Goal: Information Seeking & Learning: Learn about a topic

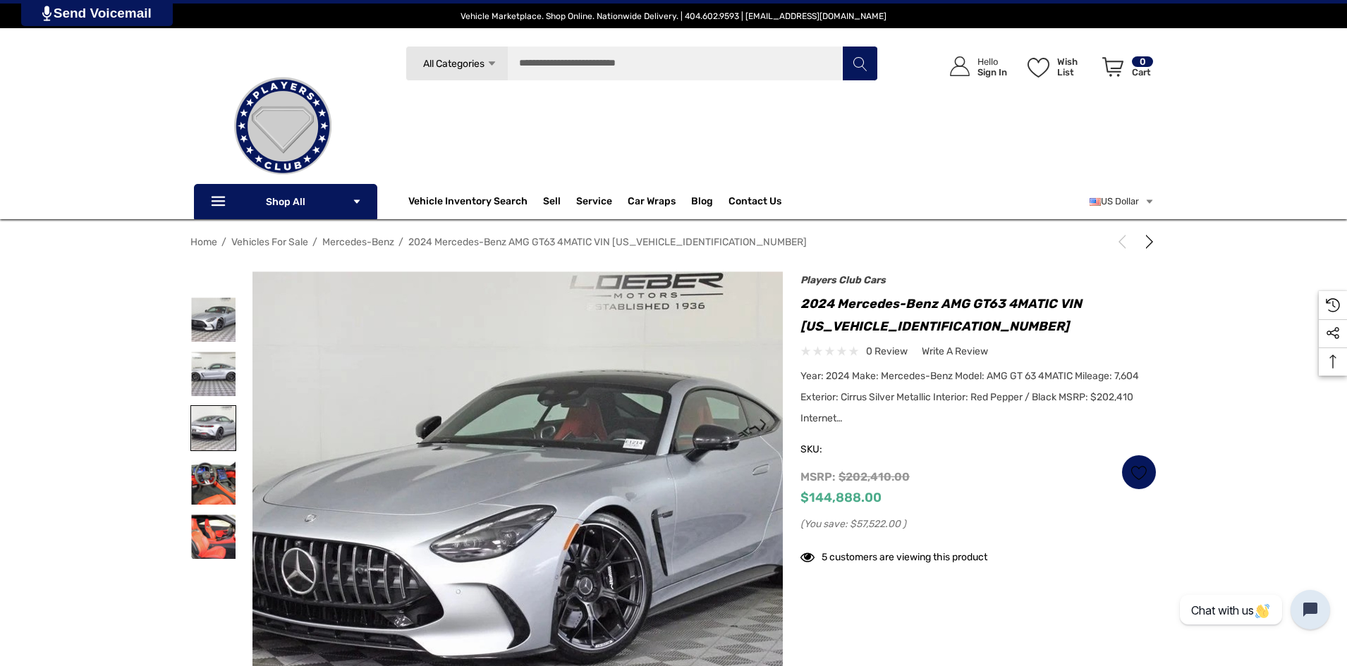
click at [202, 430] on img at bounding box center [213, 428] width 44 height 44
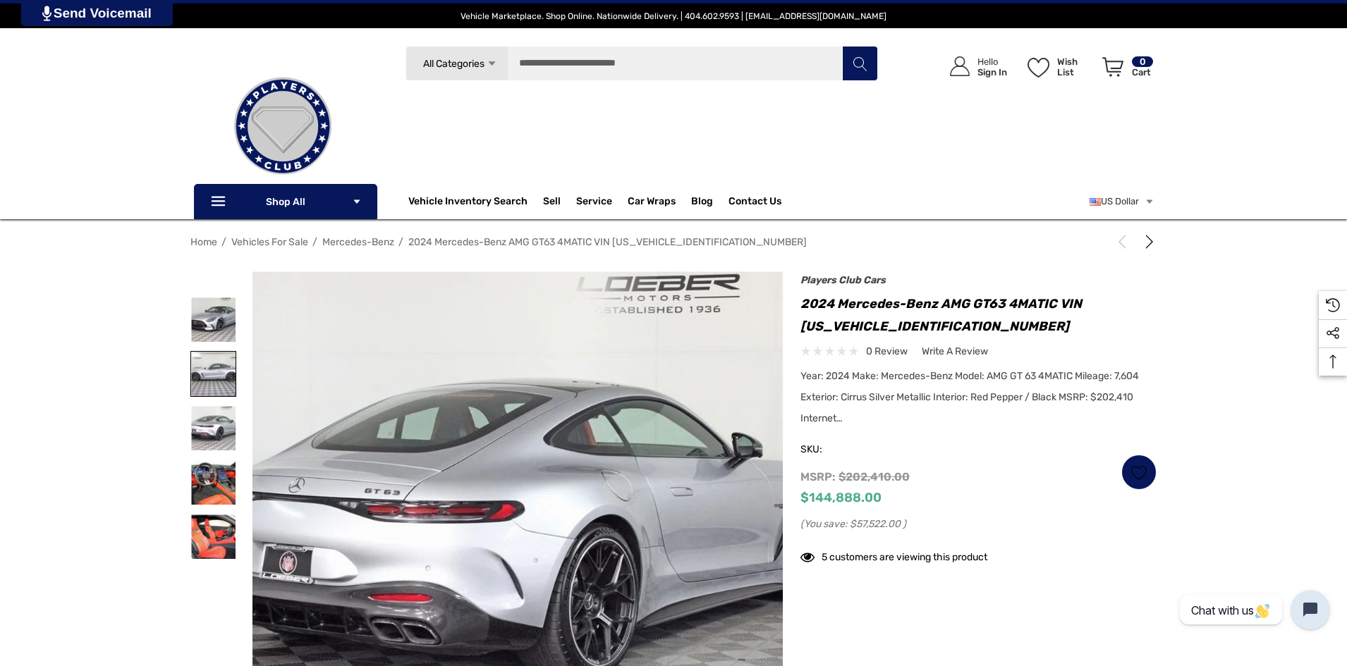
click at [210, 377] on img at bounding box center [213, 374] width 44 height 44
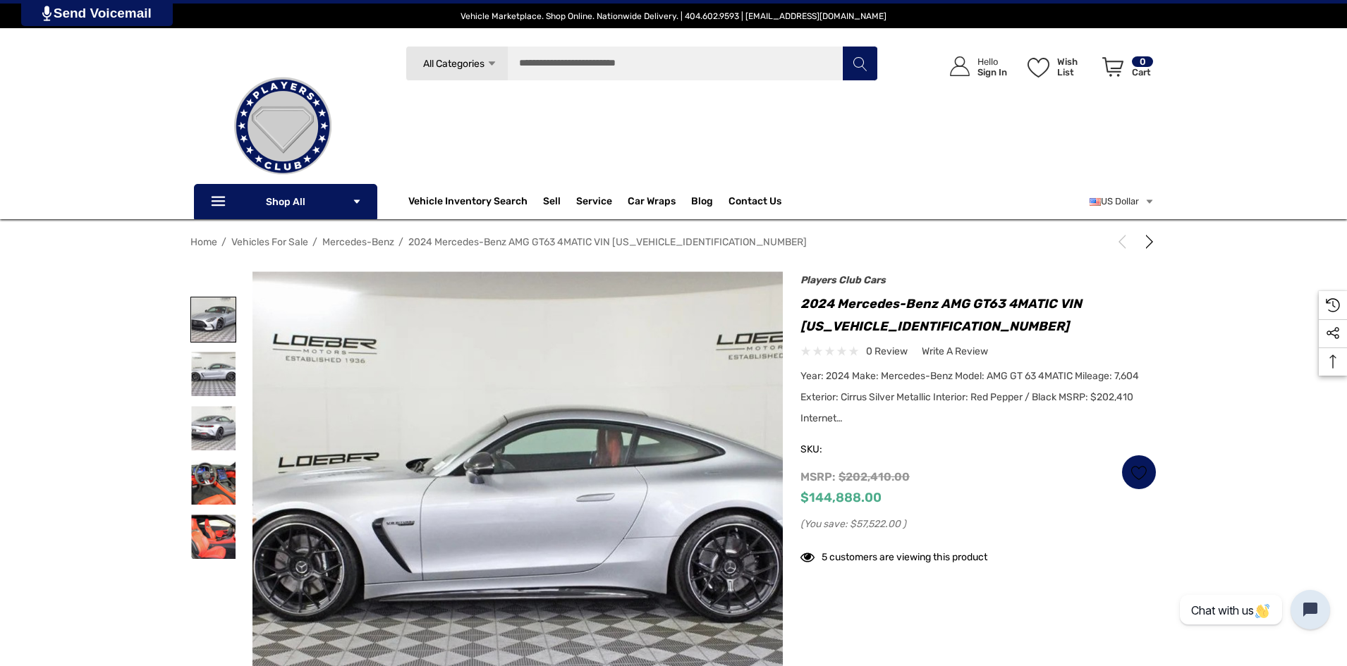
click at [209, 305] on img at bounding box center [213, 320] width 44 height 44
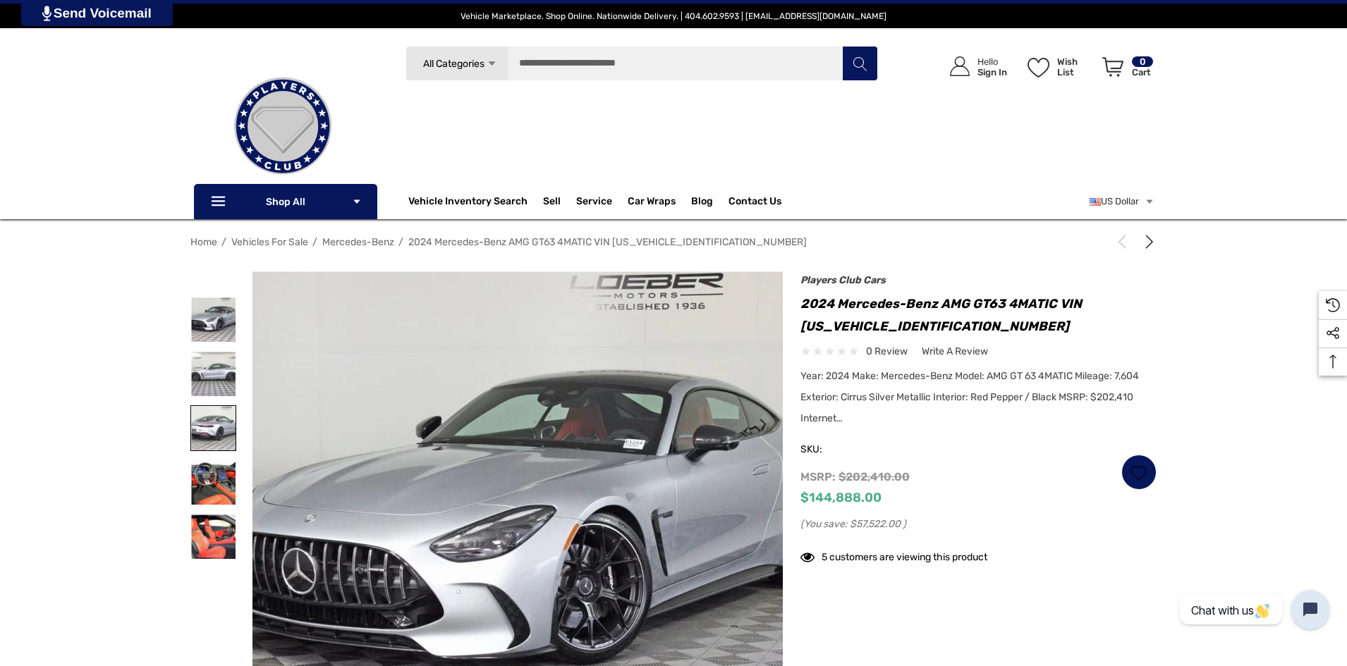
click at [212, 426] on img at bounding box center [213, 428] width 44 height 44
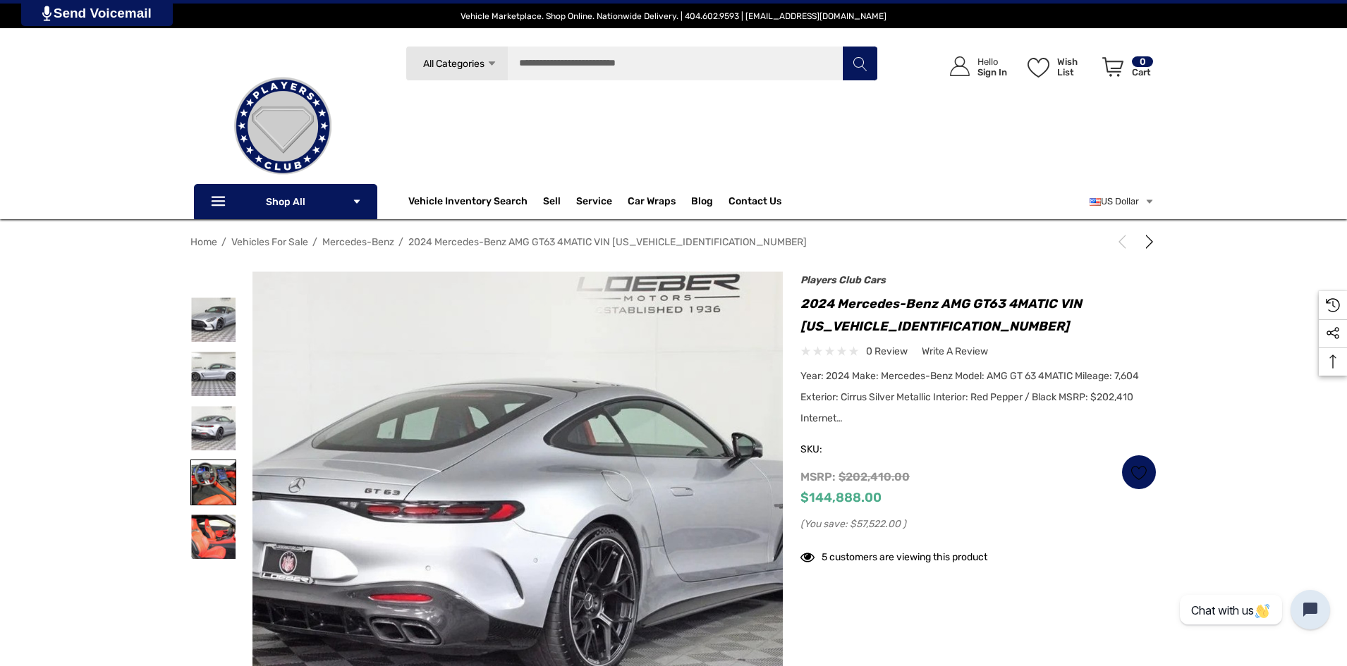
click at [233, 484] on img at bounding box center [213, 482] width 44 height 44
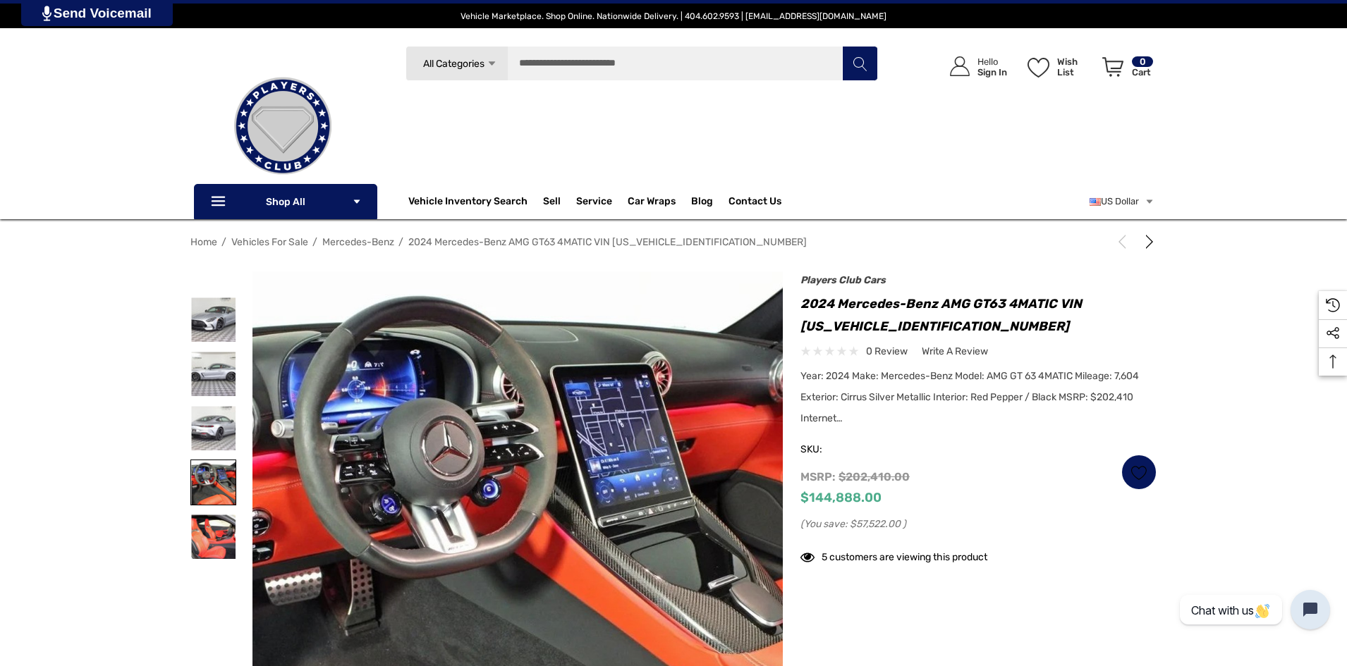
click at [221, 496] on img at bounding box center [213, 482] width 44 height 44
click at [215, 531] on img at bounding box center [213, 537] width 44 height 44
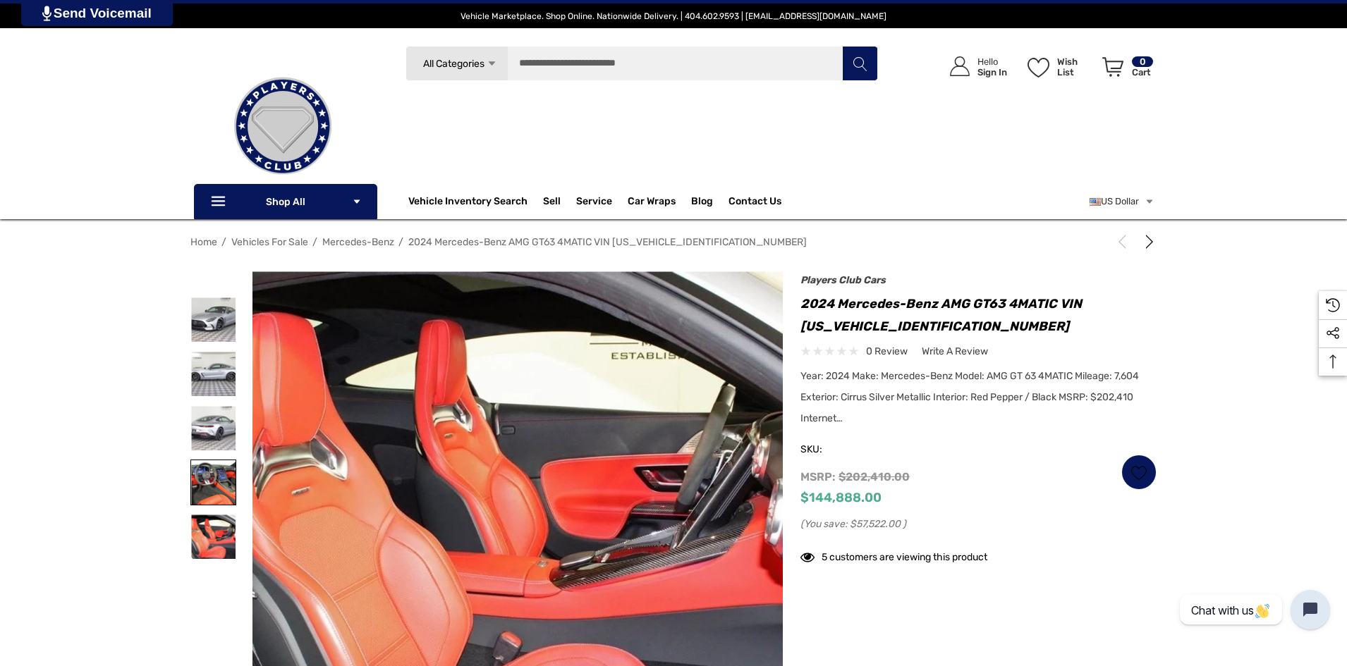
click at [212, 485] on img at bounding box center [213, 482] width 44 height 44
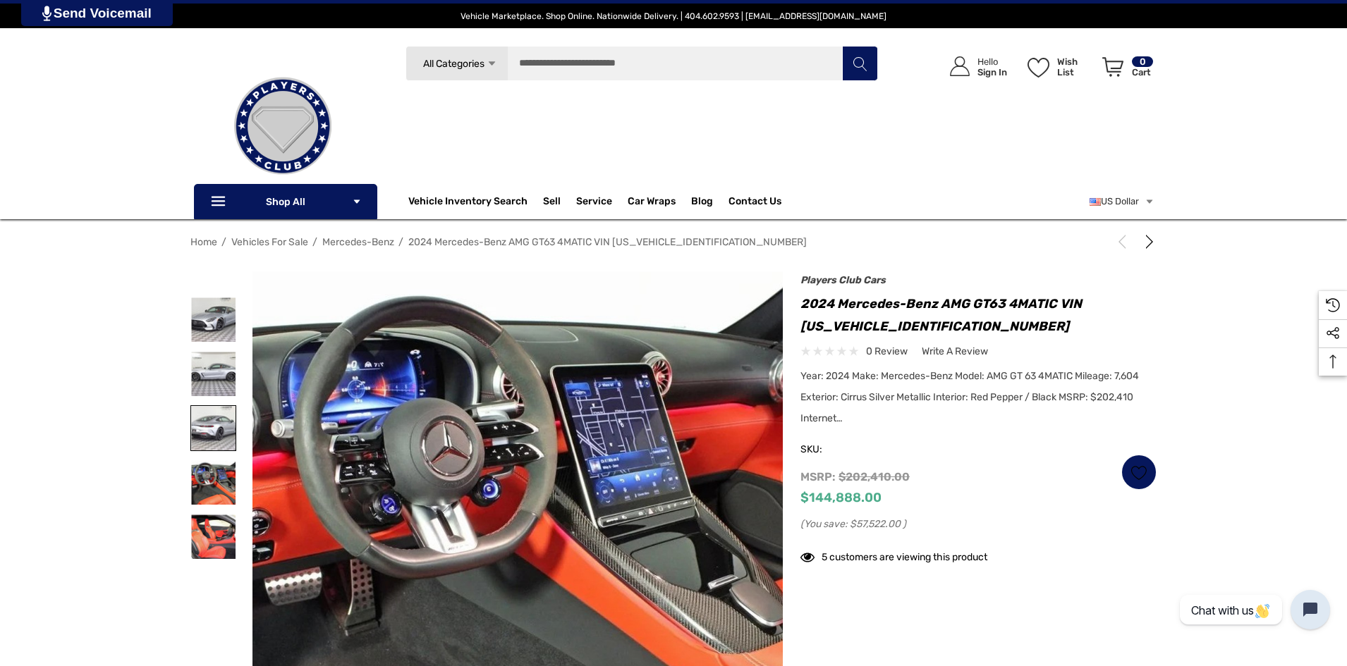
click at [215, 412] on img at bounding box center [213, 428] width 44 height 44
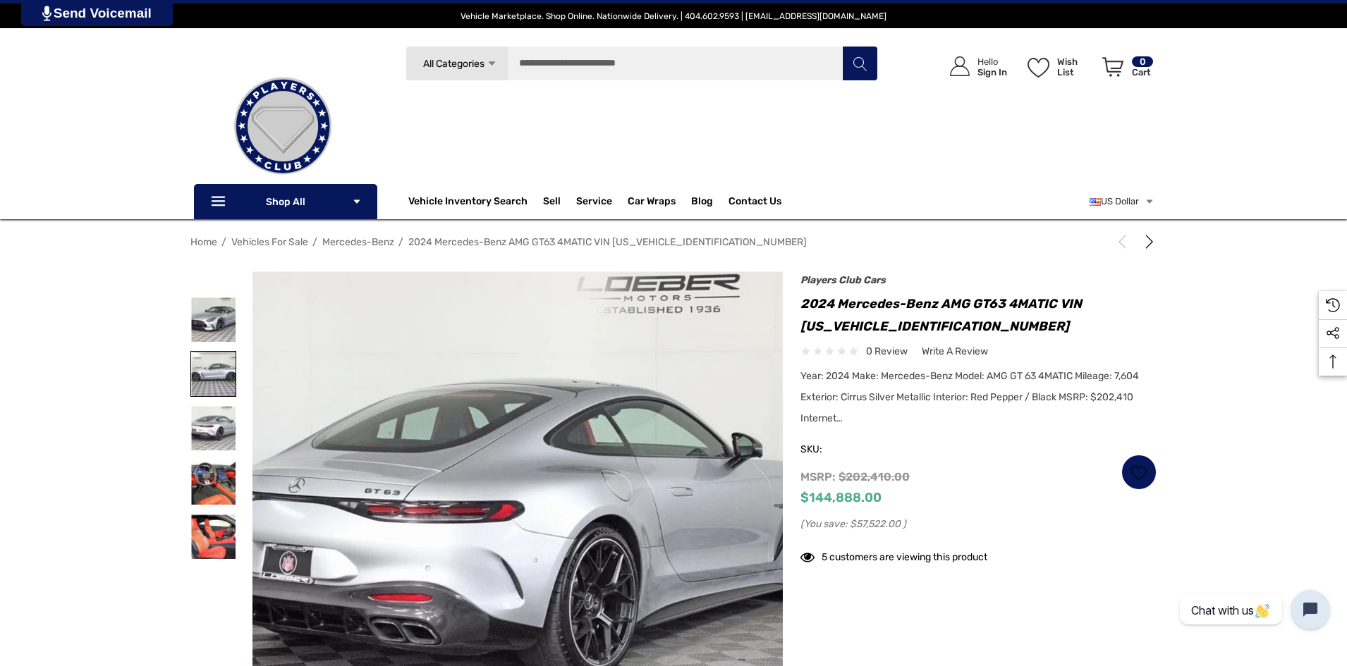
click at [211, 380] on img at bounding box center [213, 374] width 44 height 44
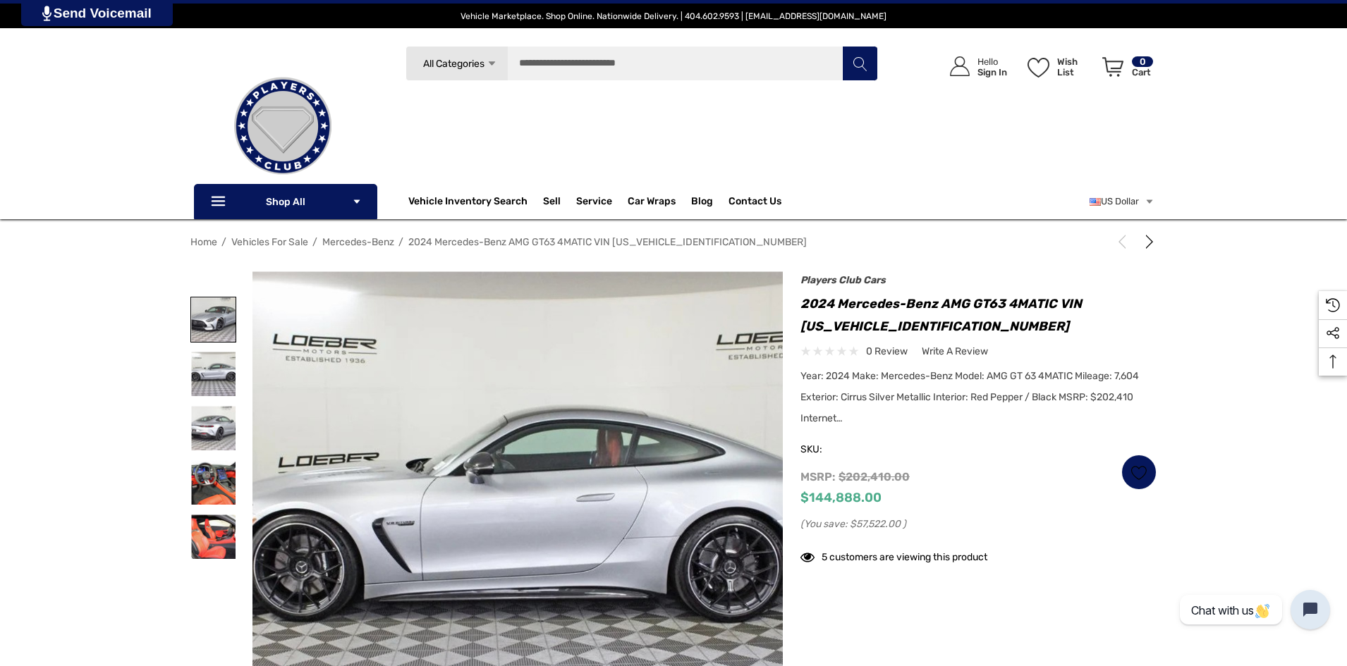
click at [213, 326] on img at bounding box center [213, 320] width 44 height 44
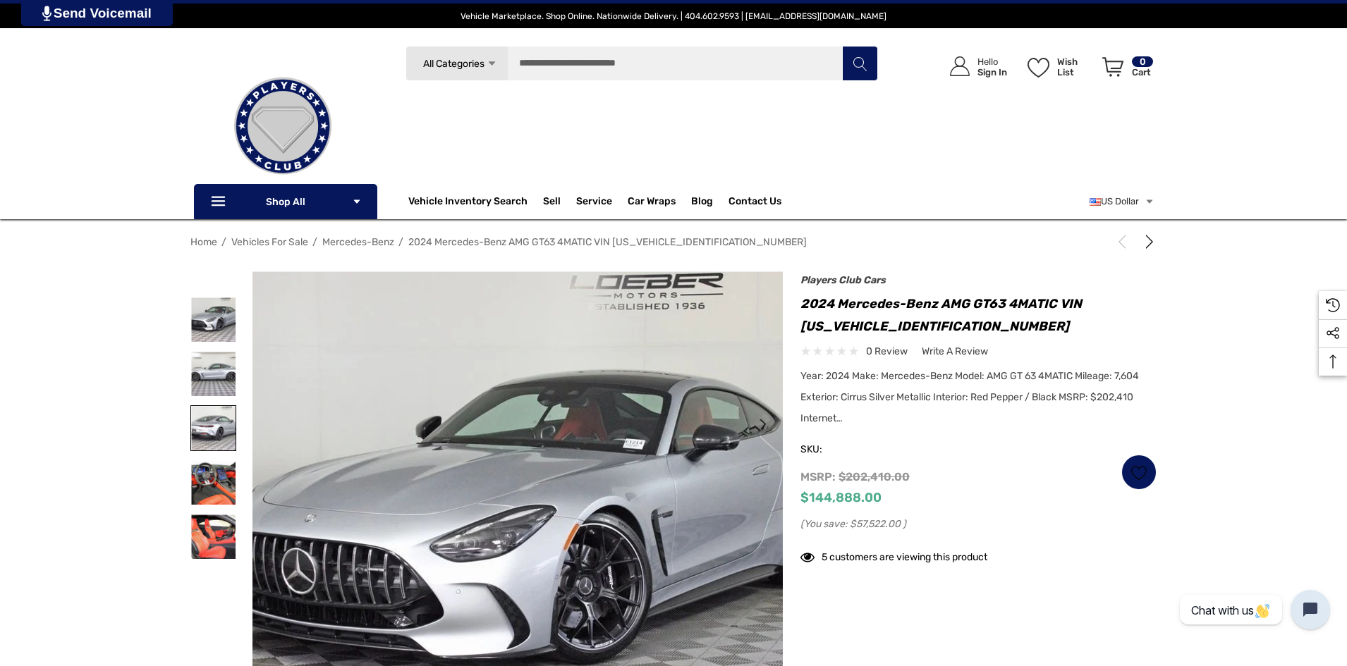
drag, startPoint x: 186, startPoint y: 424, endPoint x: 199, endPoint y: 424, distance: 12.7
click at [188, 424] on div "Home Vehicles For Sale Mercedes-Benz 2024 Mercedes-Benz AMG GT63 4MATIC VIN W1K…" at bounding box center [673, 516] width 987 height 572
click at [199, 424] on img at bounding box center [213, 428] width 44 height 44
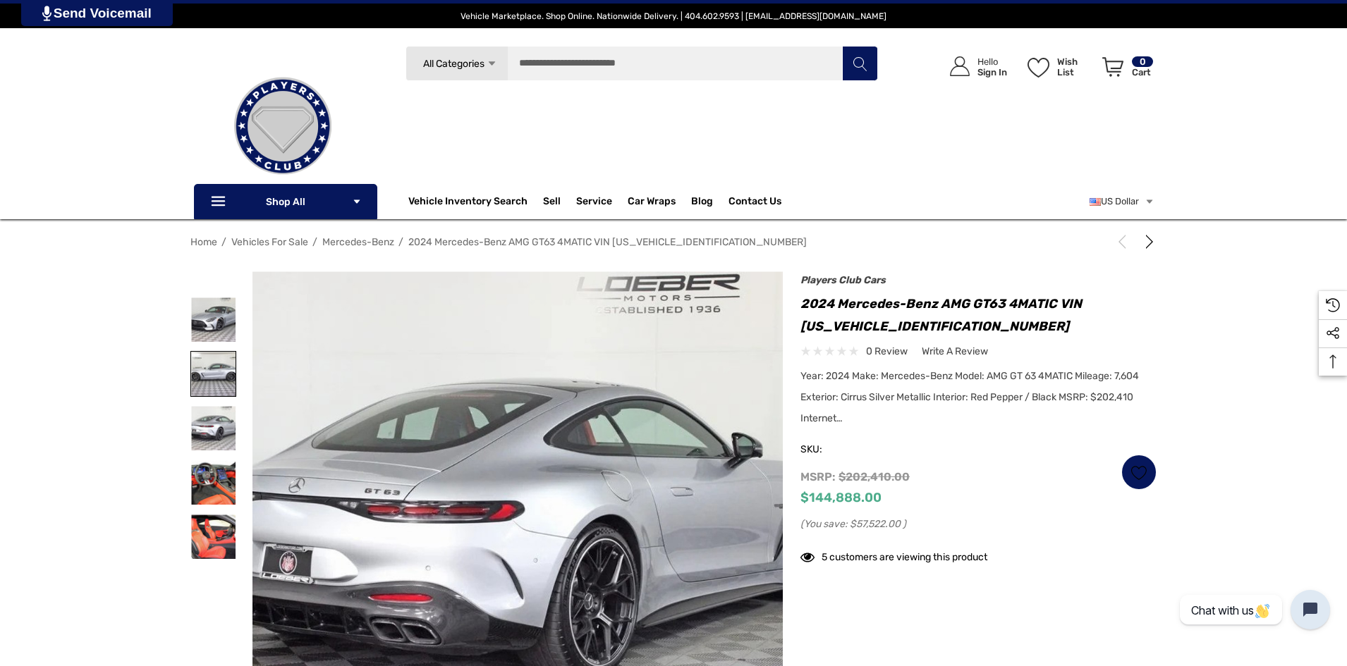
click at [214, 364] on img at bounding box center [213, 374] width 44 height 44
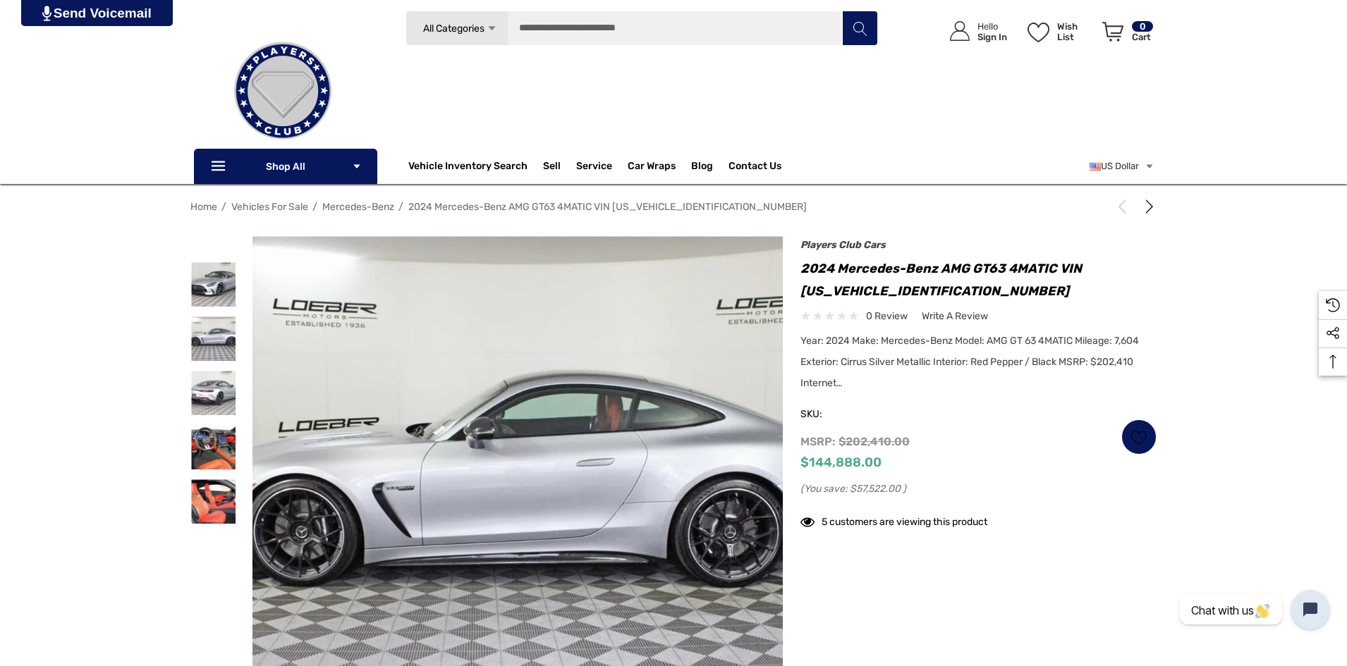
scroll to position [70, 0]
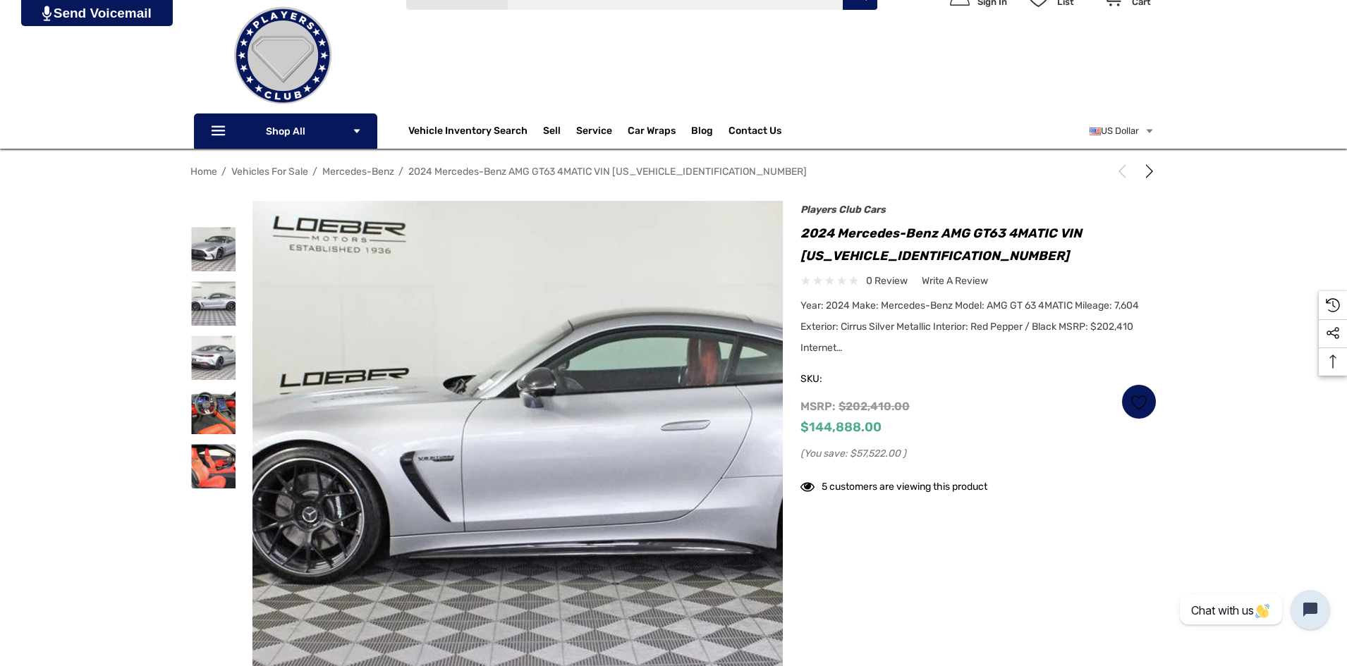
click at [422, 431] on img at bounding box center [586, 476] width 902 height 679
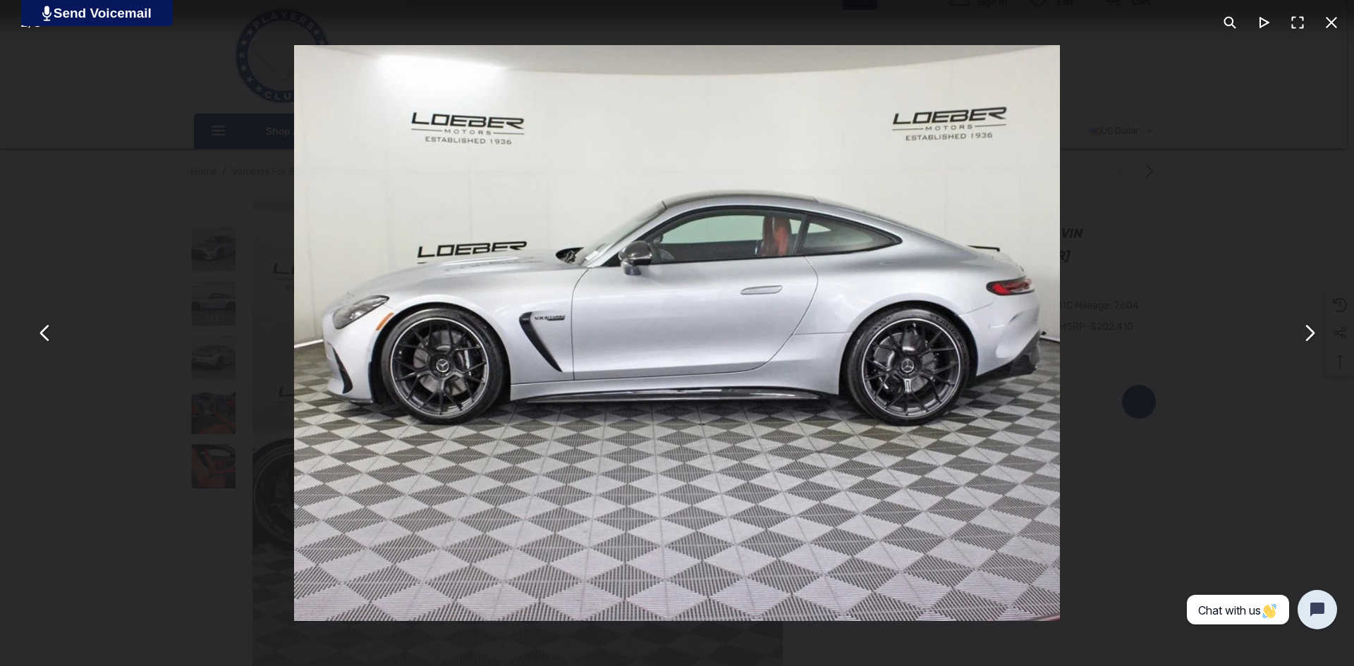
click at [1314, 335] on button "You can close this modal content with the ESC key" at bounding box center [1309, 334] width 34 height 34
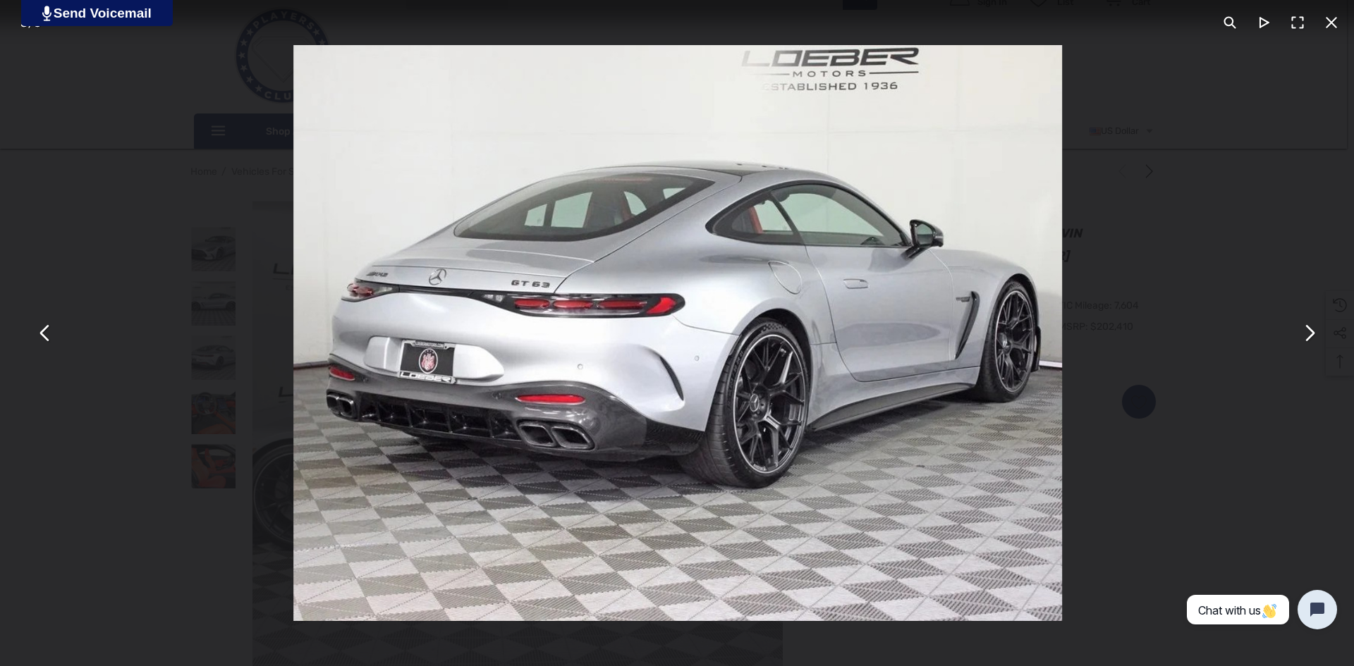
click at [1311, 333] on button "You can close this modal content with the ESC key" at bounding box center [1309, 334] width 34 height 34
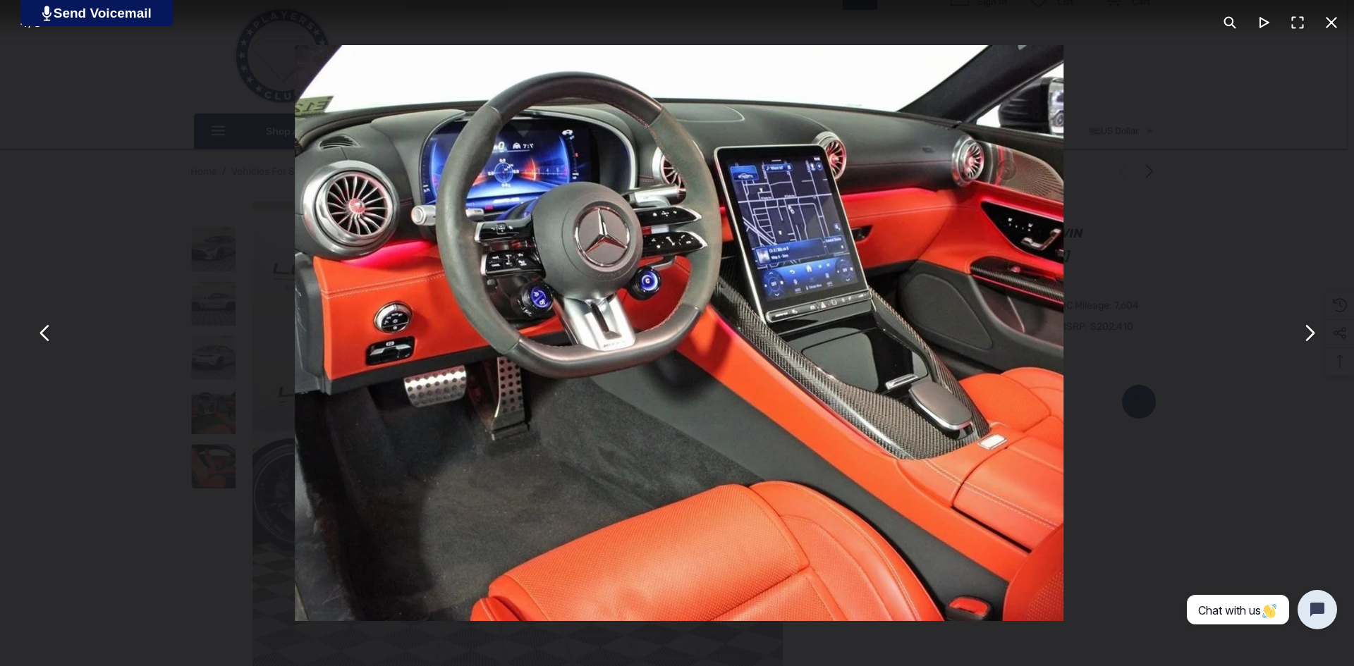
click at [1311, 333] on button "You can close this modal content with the ESC key" at bounding box center [1309, 334] width 34 height 34
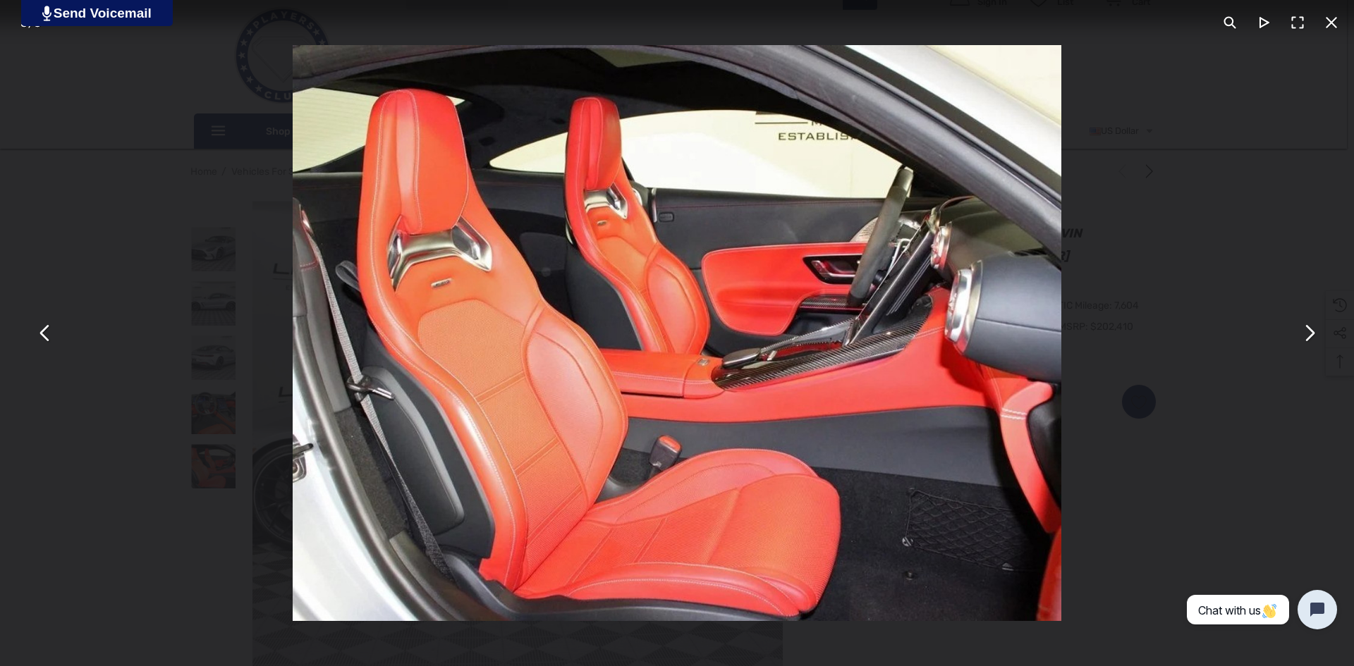
click at [1336, 20] on button "You can close this modal content with the ESC key" at bounding box center [1331, 23] width 34 height 34
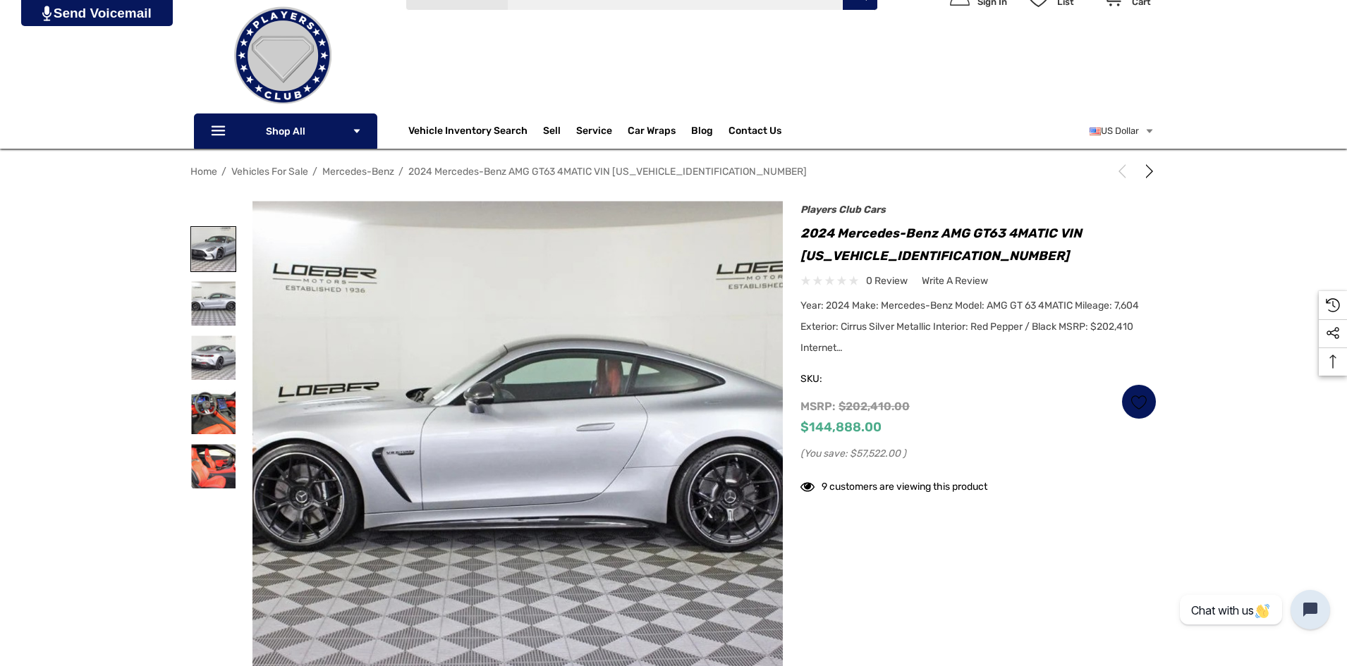
click at [227, 262] on img at bounding box center [213, 249] width 44 height 44
